Goal: Find specific page/section: Find specific page/section

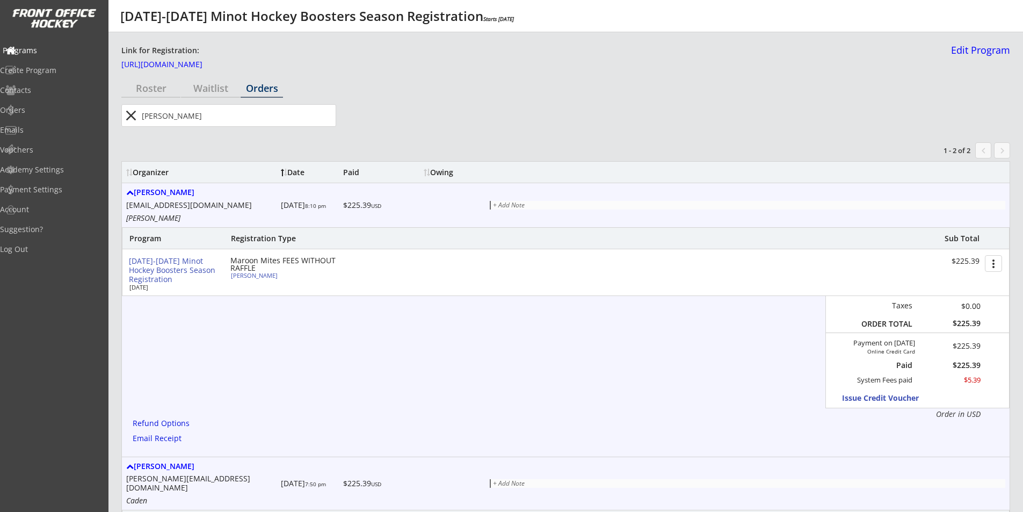
click at [43, 56] on div "Programs" at bounding box center [51, 50] width 102 height 19
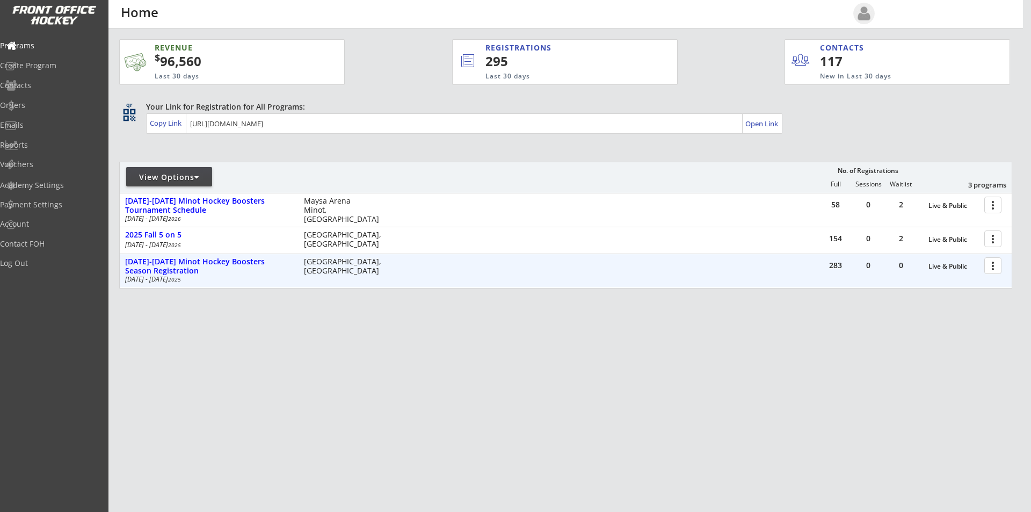
click at [994, 263] on div at bounding box center [994, 265] width 19 height 19
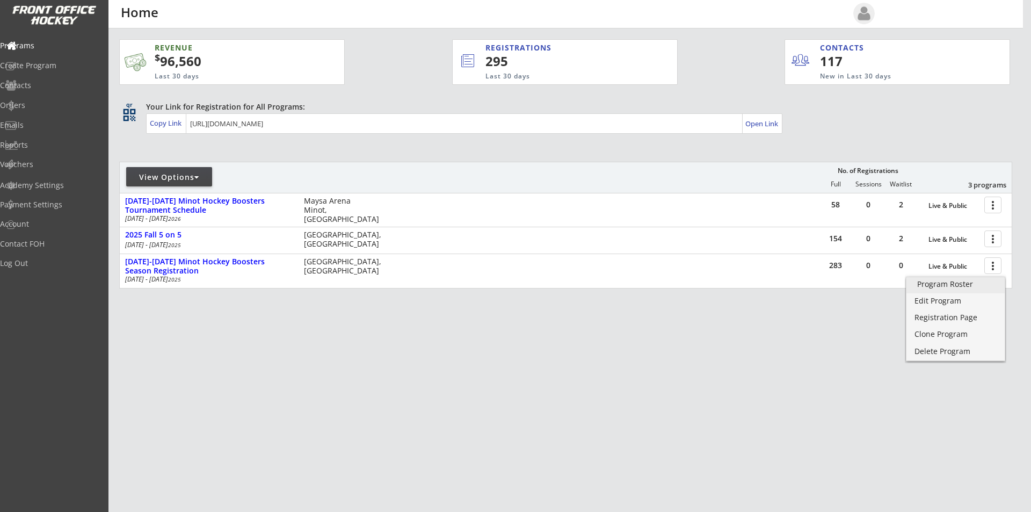
click at [965, 287] on div "Program Roster" at bounding box center [955, 284] width 77 height 8
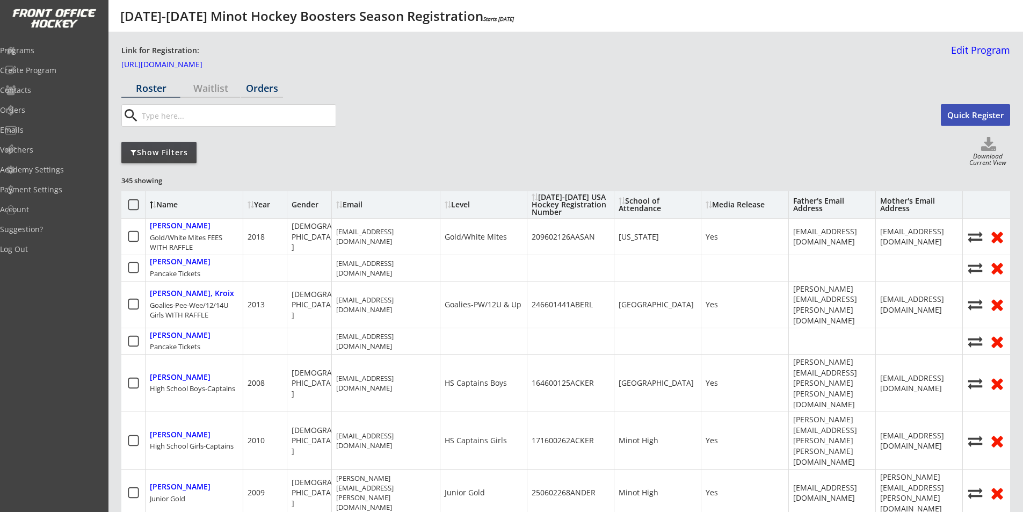
click at [257, 89] on div "Orders" at bounding box center [262, 88] width 42 height 10
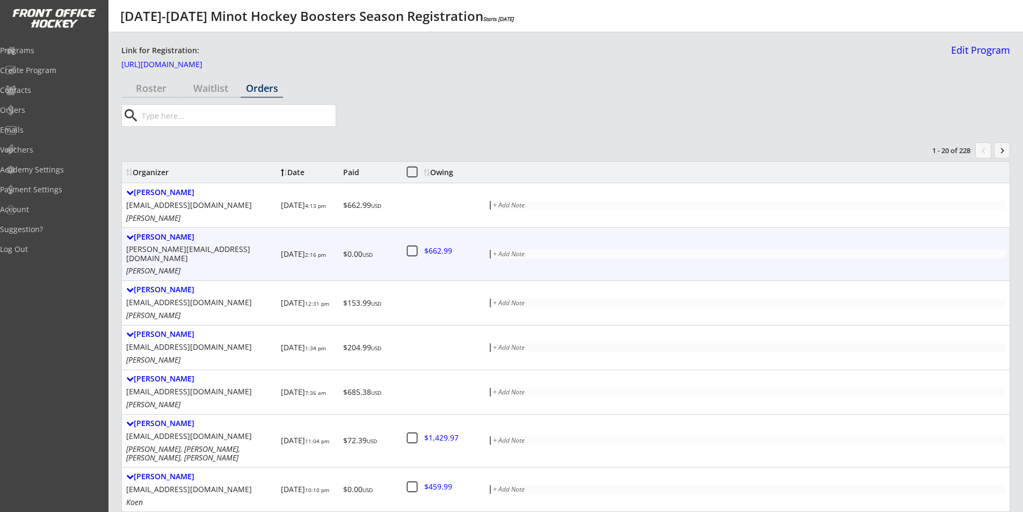
click at [246, 241] on div "Heather Allard-kotaska" at bounding box center [201, 236] width 150 height 9
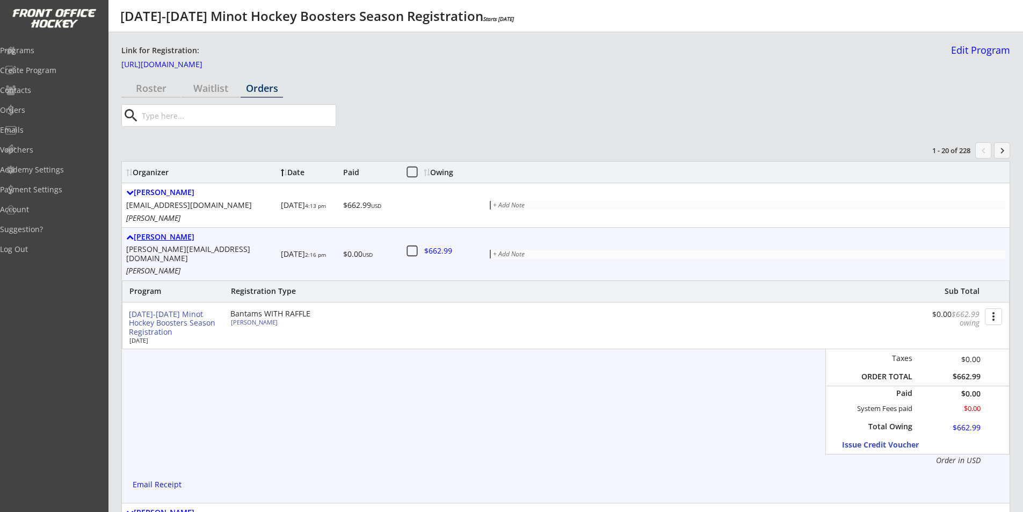
click at [250, 238] on div "Heather Allard-kotaska" at bounding box center [201, 236] width 150 height 9
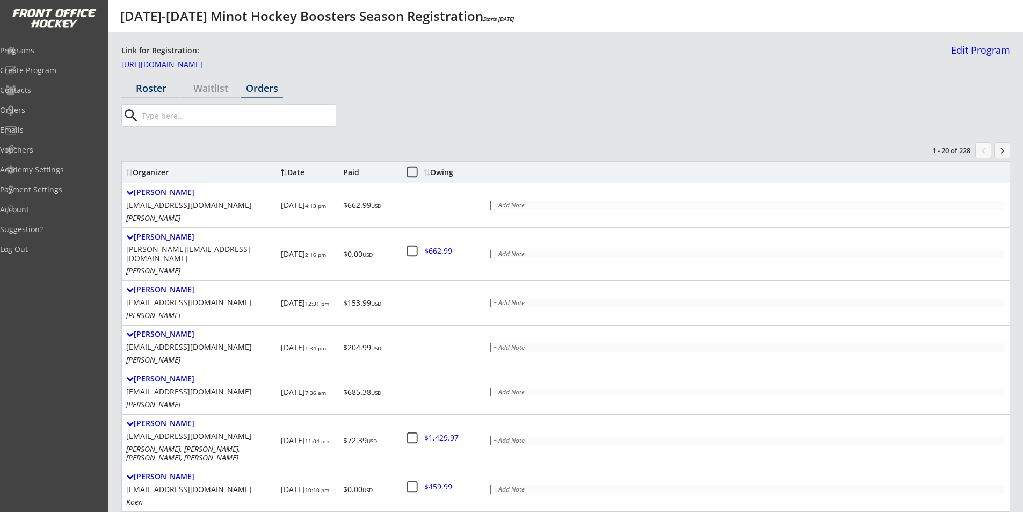
click at [158, 88] on div "Roster" at bounding box center [150, 88] width 59 height 10
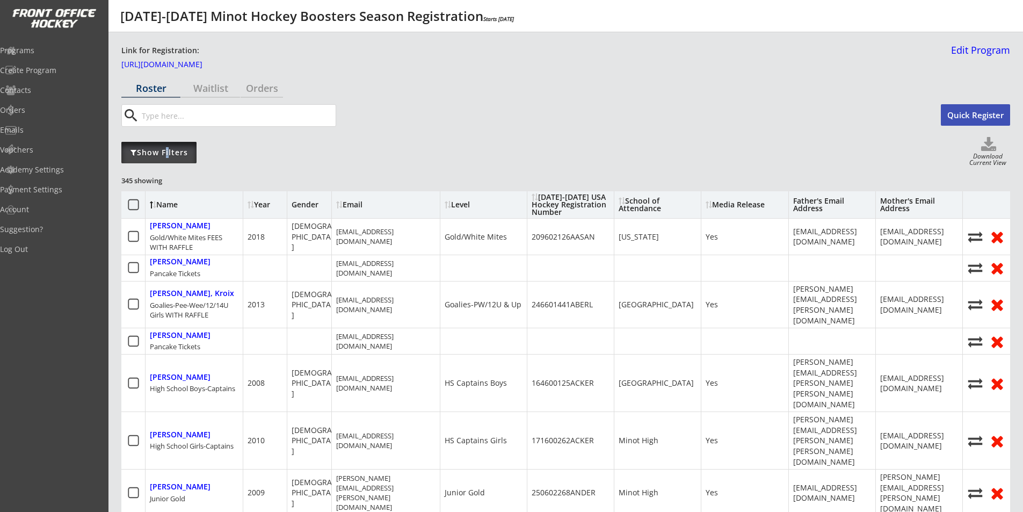
click at [163, 145] on div "Show Filters" at bounding box center [158, 152] width 75 height 21
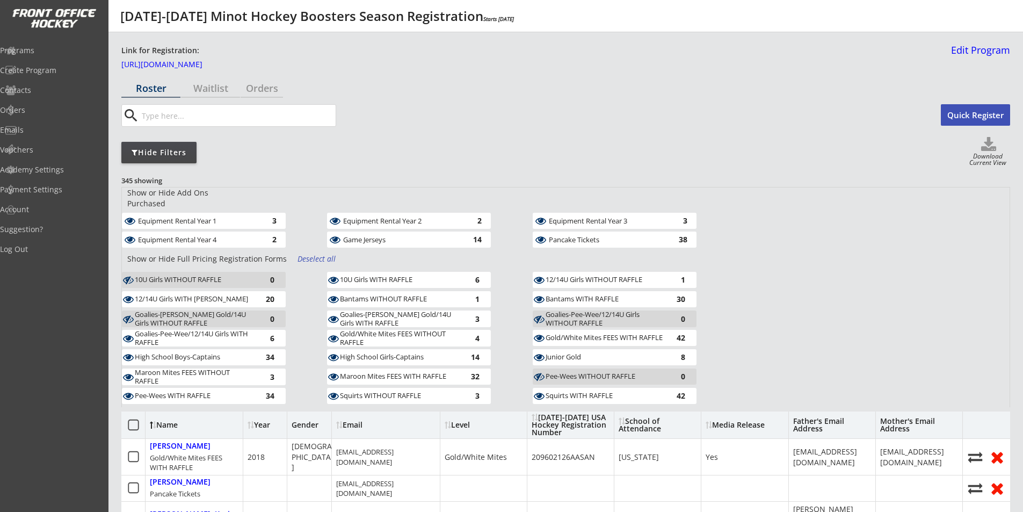
drag, startPoint x: 194, startPoint y: 346, endPoint x: 304, endPoint y: 338, distance: 110.4
click at [194, 353] on div "High School Boys-Captains" at bounding box center [194, 357] width 118 height 9
drag, startPoint x: 215, startPoint y: 348, endPoint x: 214, endPoint y: 291, distance: 56.9
click at [215, 353] on div "High School Boys-Captains" at bounding box center [194, 357] width 118 height 9
